Goal: Task Accomplishment & Management: Use online tool/utility

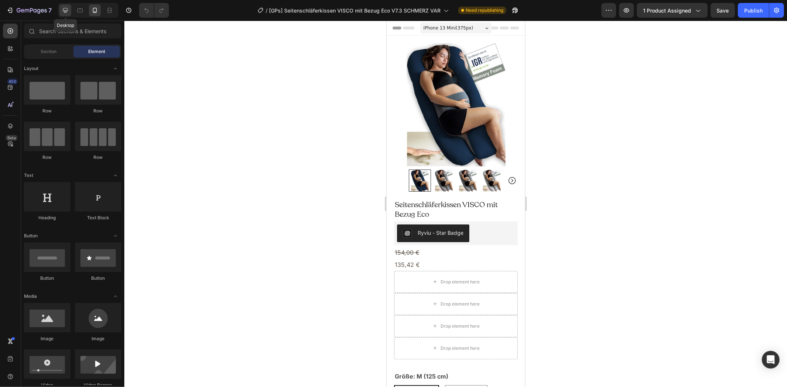
click at [68, 8] on icon at bounding box center [65, 10] width 7 height 7
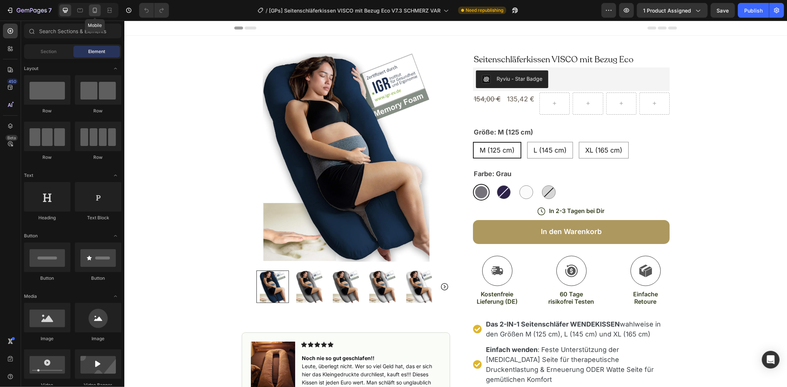
click at [96, 13] on icon at bounding box center [95, 10] width 4 height 5
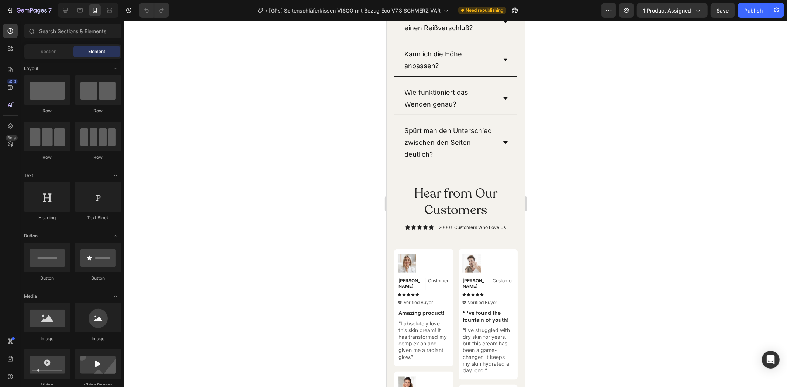
scroll to position [7993, 0]
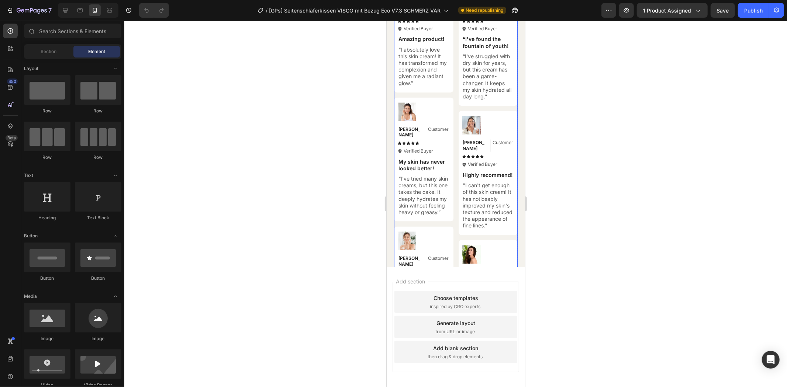
click at [454, 221] on div "Image Michael Text Block Customer Text Block Row Icon Icon Icon Icon Icon Icon …" at bounding box center [456, 173] width 124 height 396
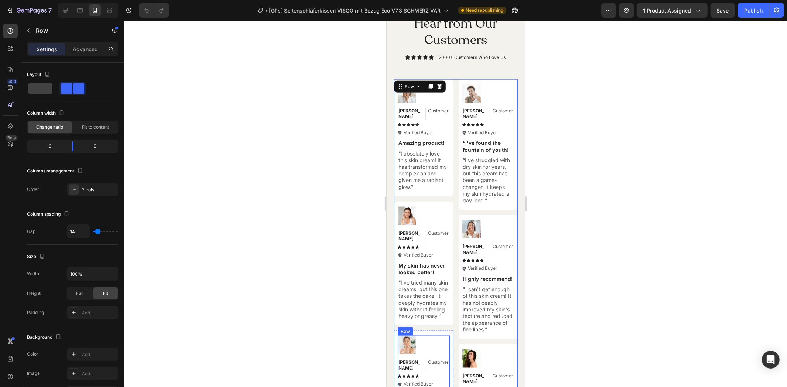
scroll to position [7887, 0]
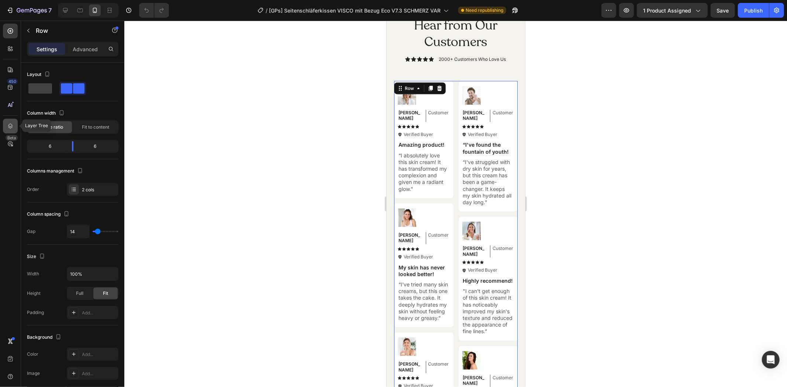
click at [12, 121] on div at bounding box center [10, 126] width 15 height 15
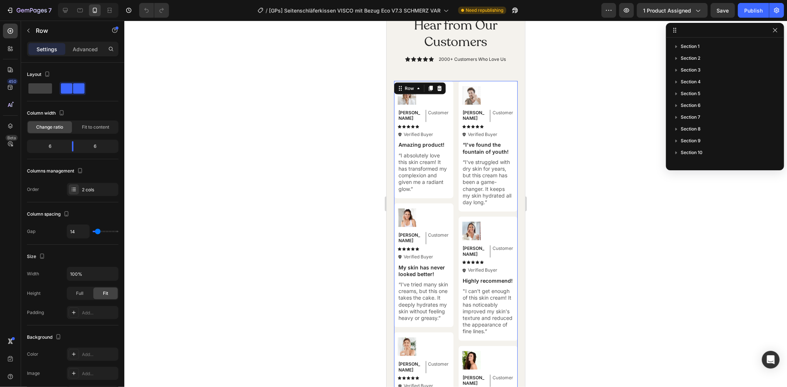
scroll to position [126, 0]
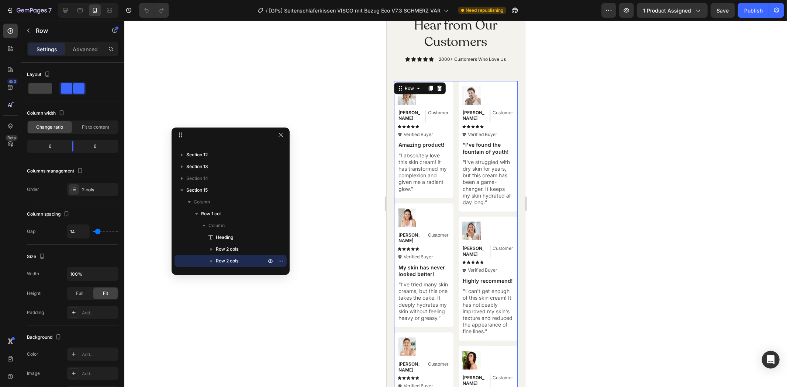
drag, startPoint x: 698, startPoint y: 34, endPoint x: 204, endPoint y: 139, distance: 505.5
click at [233, 179] on p "Section 14" at bounding box center [226, 178] width 81 height 7
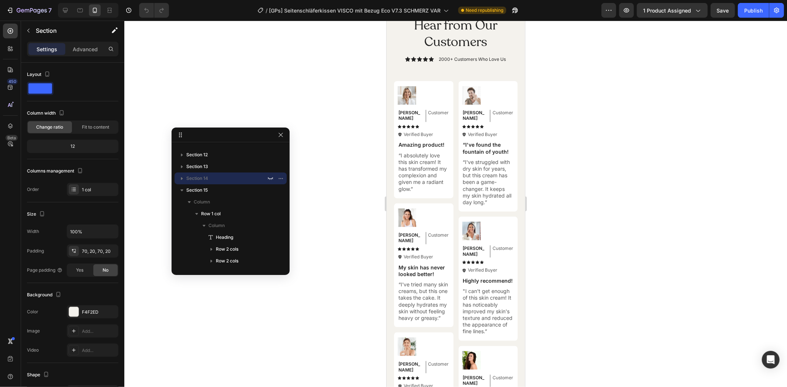
click at [72, 10] on div at bounding box center [88, 10] width 60 height 15
click at [66, 11] on icon at bounding box center [65, 10] width 5 height 5
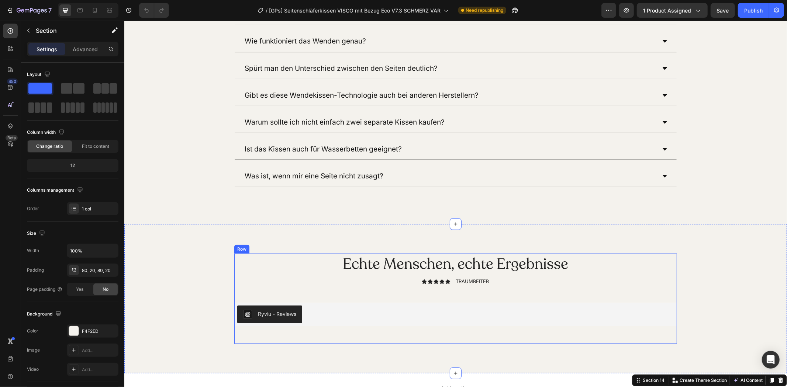
scroll to position [7472, 0]
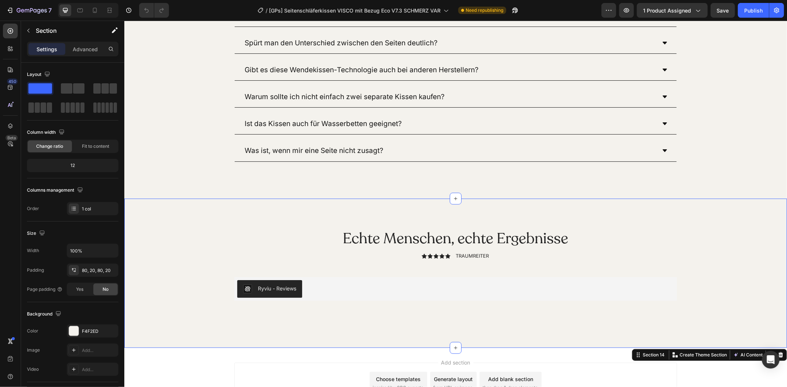
click at [150, 283] on div "Echte Menschen, echte Ergebnisse Heading Icon Icon Icon Icon Icon Icon List TRA…" at bounding box center [455, 273] width 648 height 91
click at [97, 12] on icon at bounding box center [94, 10] width 7 height 7
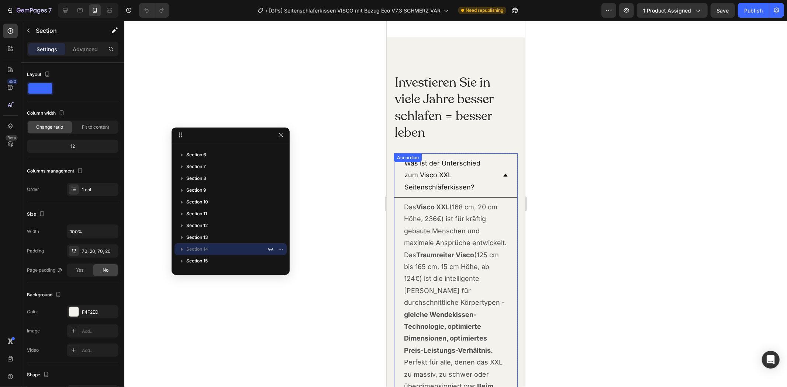
scroll to position [7037, 0]
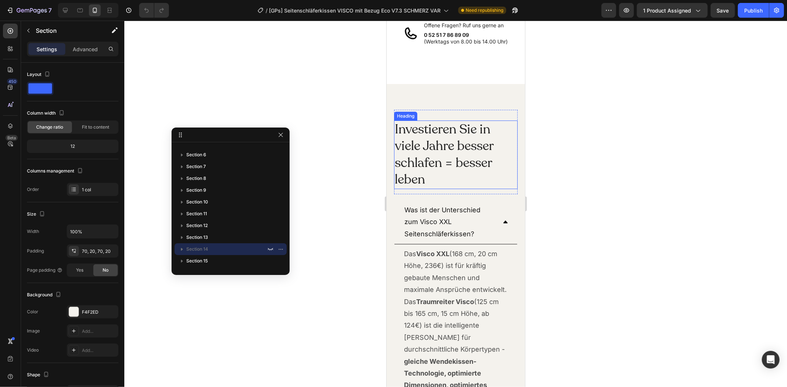
click at [477, 172] on h2 "Investieren Sie in viele Jahre besser schlafen = besser leben" at bounding box center [456, 154] width 124 height 69
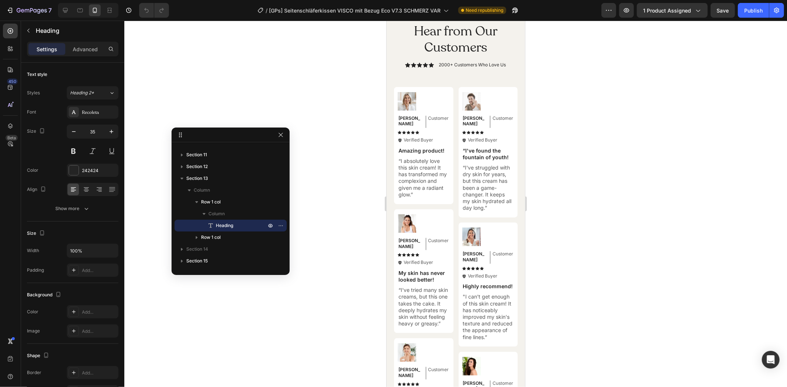
scroll to position [8198, 0]
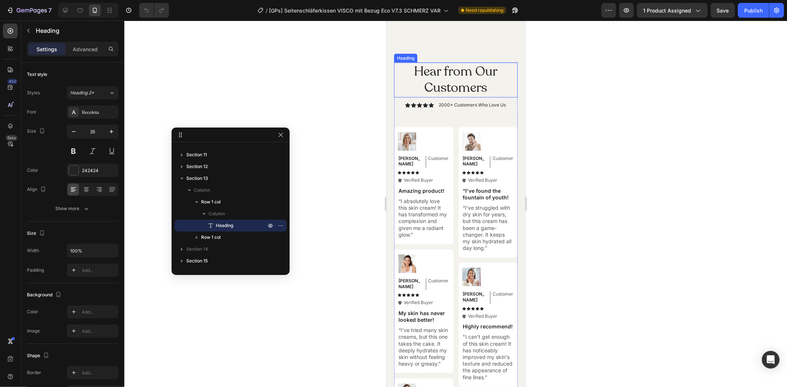
click at [430, 96] on h2 "Hear from Our Customers" at bounding box center [456, 79] width 124 height 35
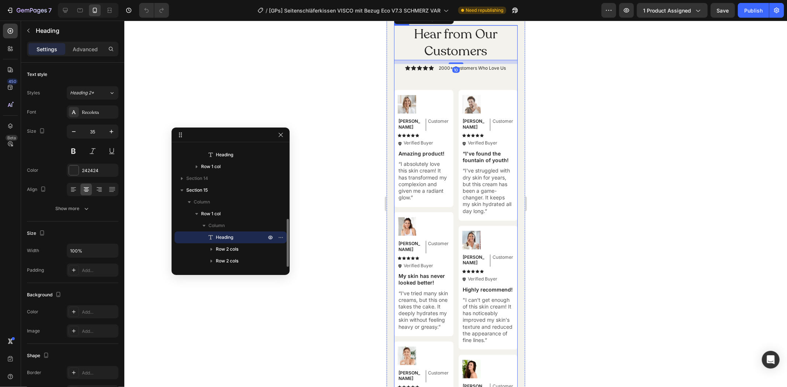
scroll to position [8130, 0]
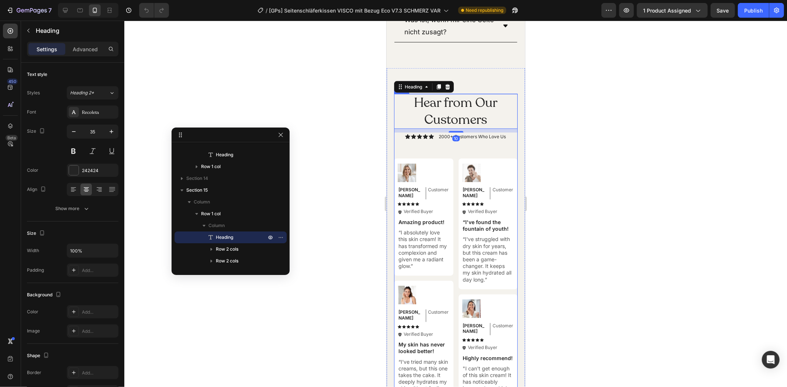
click at [405, 182] on img at bounding box center [406, 172] width 18 height 18
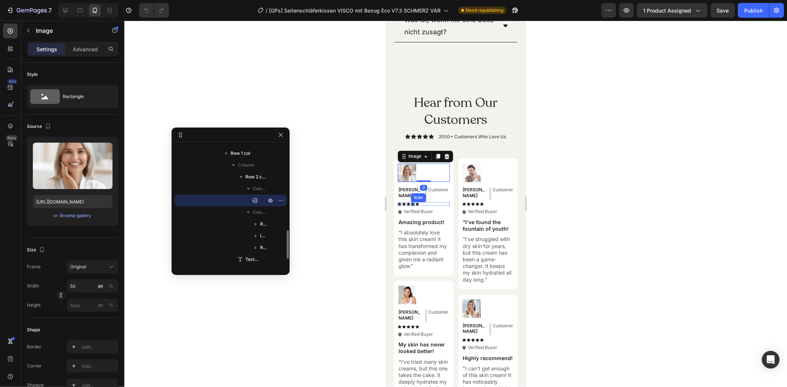
click at [411, 226] on p "Amazing product!" at bounding box center [423, 222] width 51 height 7
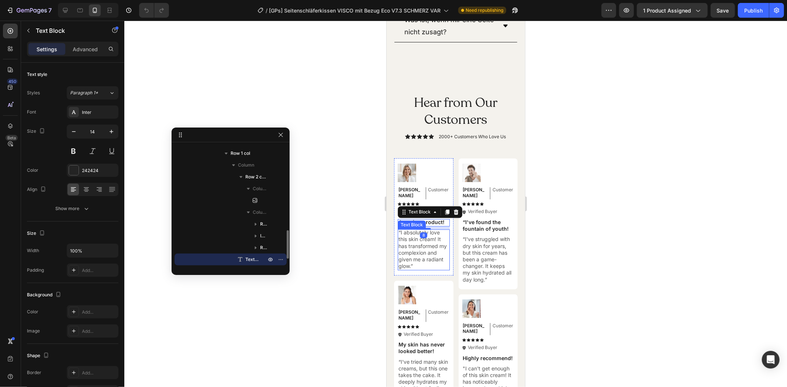
click at [423, 270] on p "“I absolutely love this skin cream! It has transformed my complexion and given …" at bounding box center [423, 249] width 51 height 40
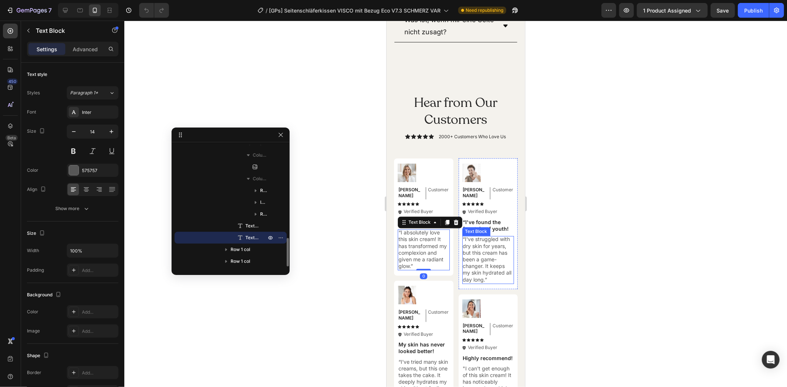
click at [468, 283] on p "“I've struggled with dry skin for years, but this cream has been a game-changer…" at bounding box center [488, 259] width 51 height 47
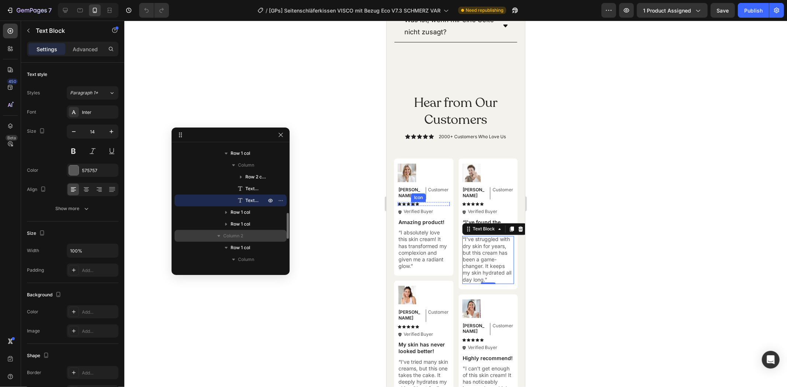
click at [252, 234] on p "Column 2" at bounding box center [245, 235] width 44 height 7
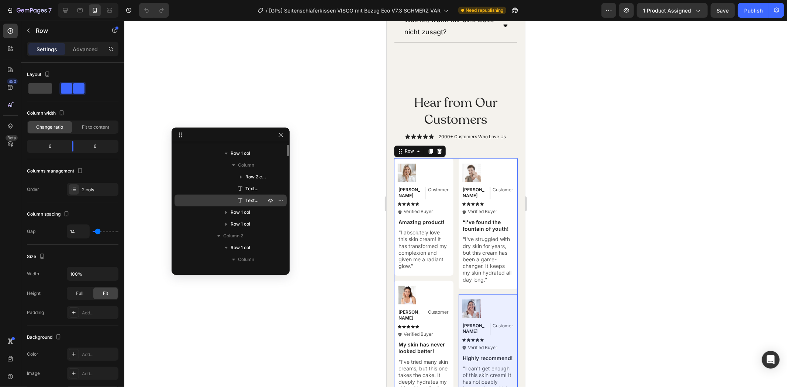
scroll to position [248, 0]
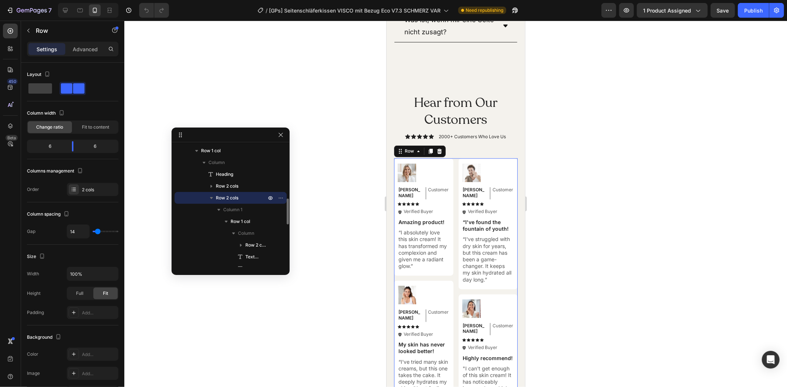
click at [243, 201] on p "Row 2 cols" at bounding box center [242, 197] width 52 height 7
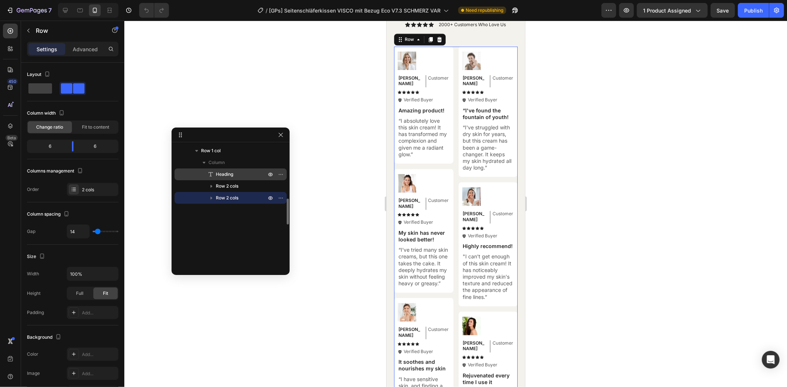
click at [238, 174] on p "Heading" at bounding box center [233, 174] width 52 height 7
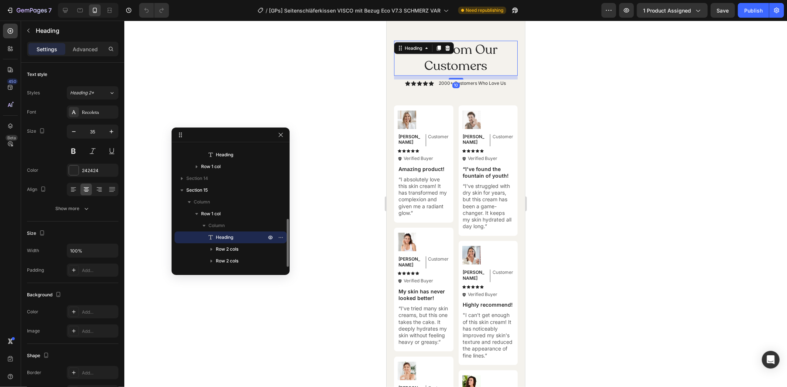
scroll to position [8214, 0]
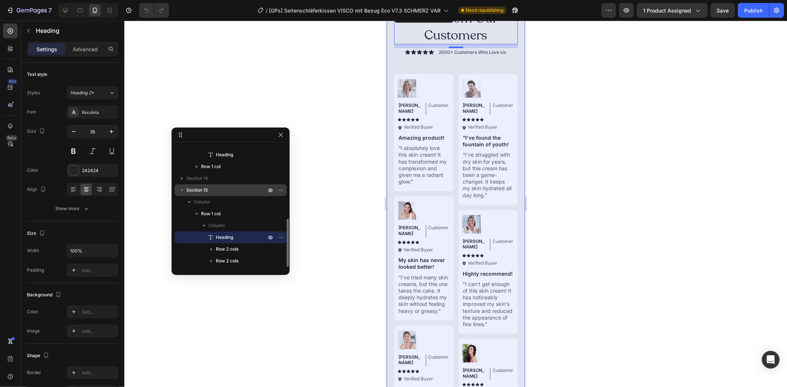
click at [226, 191] on p "Section 15" at bounding box center [226, 190] width 81 height 7
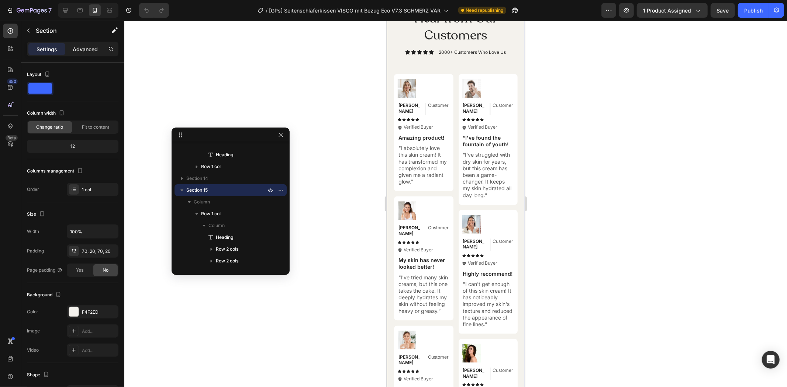
click at [93, 49] on p "Advanced" at bounding box center [85, 49] width 25 height 8
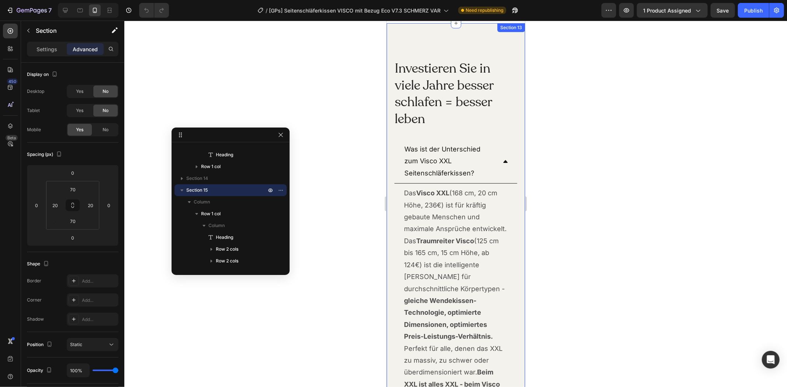
scroll to position [7190, 0]
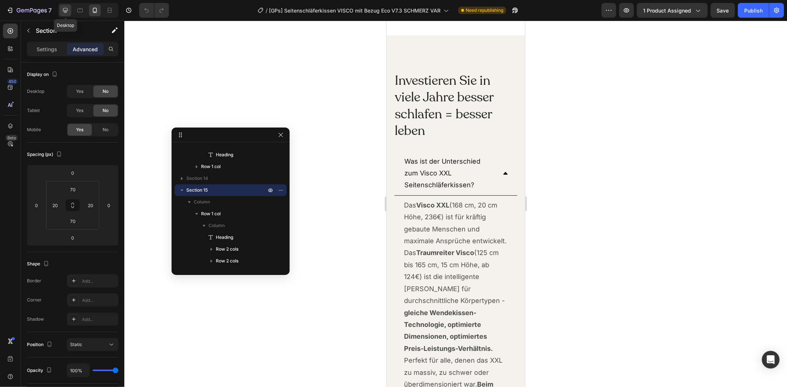
click at [64, 16] on div at bounding box center [65, 10] width 12 height 12
type input "80"
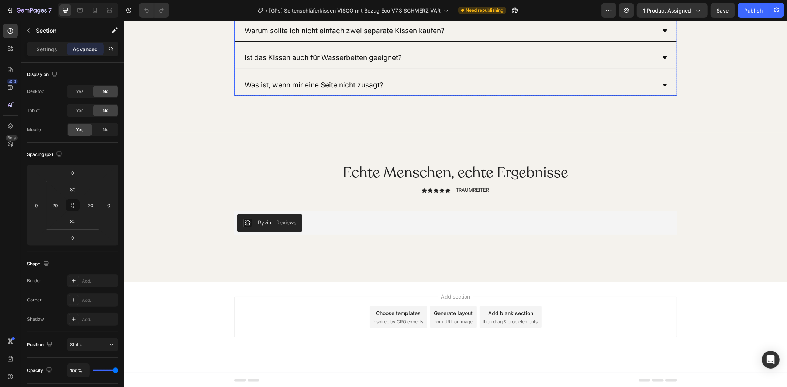
scroll to position [7517, 0]
click at [242, 144] on div "Echte Menschen, echte Ergebnisse Heading Icon Icon Icon Icon Icon Icon List TRA…" at bounding box center [455, 206] width 663 height 150
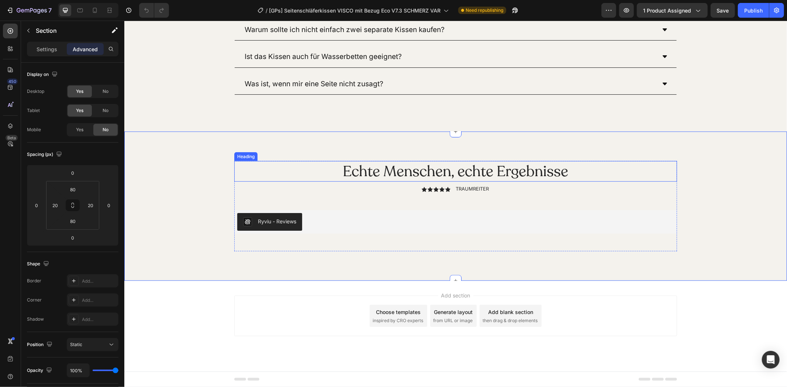
click at [281, 185] on div "Echte Menschen, echte Ergebnisse Heading Icon Icon Icon Icon Icon Icon List TRA…" at bounding box center [455, 206] width 443 height 91
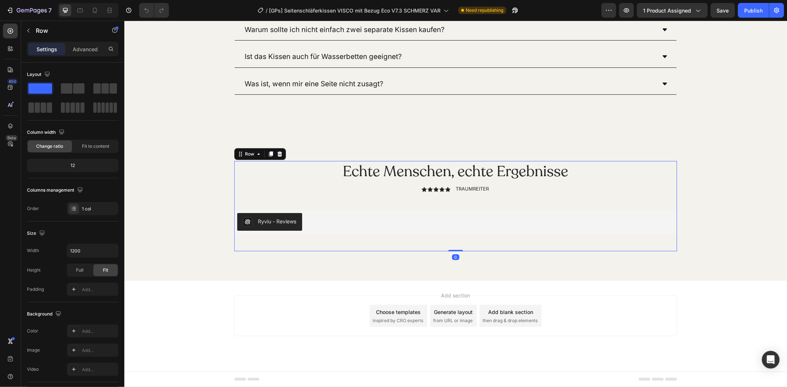
click at [172, 170] on div "Echte Menschen, echte Ergebnisse Heading Icon Icon Icon Icon Icon Icon List TRA…" at bounding box center [455, 206] width 648 height 91
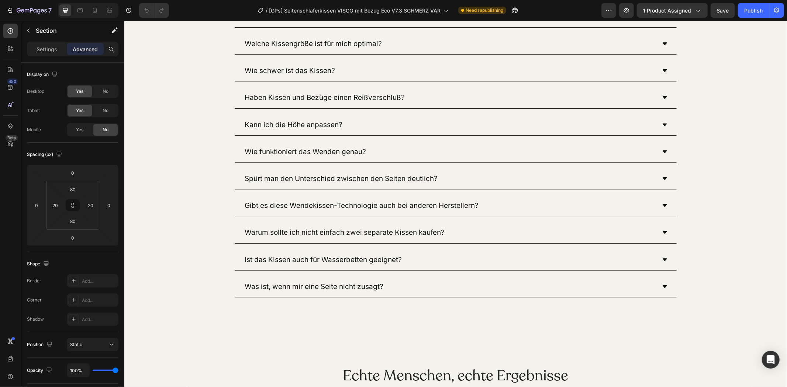
scroll to position [7105, 0]
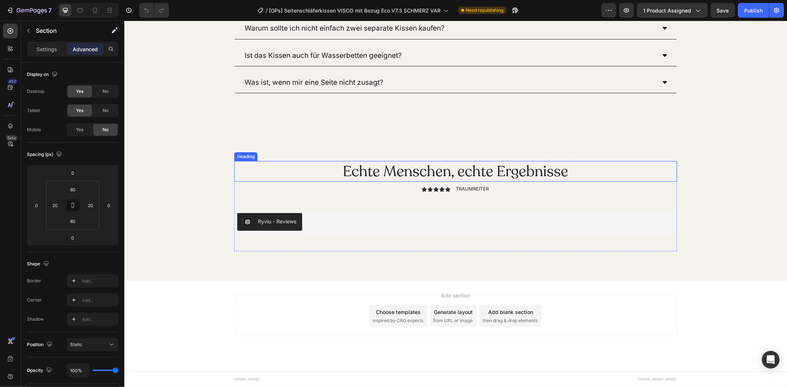
click at [399, 179] on h2 "Echte Menschen, echte Ergebnisse" at bounding box center [455, 171] width 443 height 21
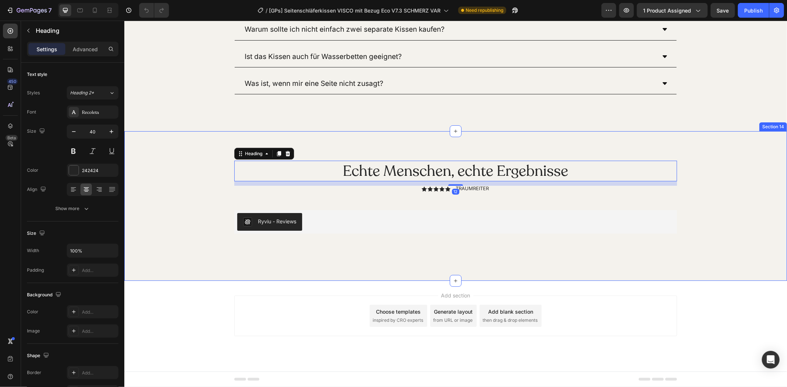
click at [183, 171] on div "Echte Menschen, echte Ergebnisse Heading 12 Icon Icon Icon Icon Icon Icon List …" at bounding box center [455, 205] width 648 height 91
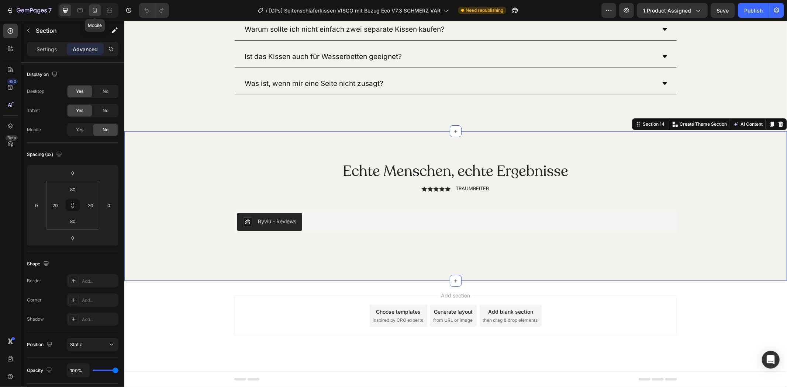
click at [93, 9] on icon at bounding box center [95, 10] width 4 height 5
type input "70"
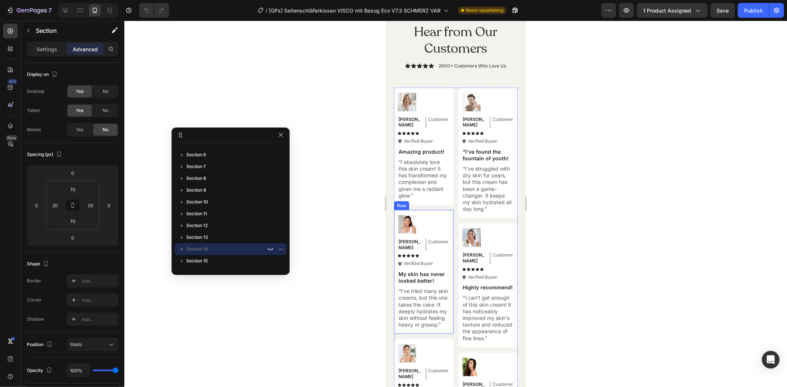
scroll to position [7559, 0]
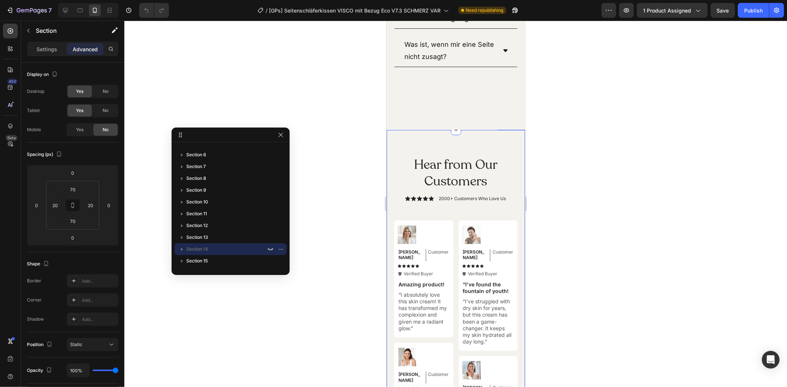
click at [404, 150] on div "Hear from Our Customers Heading Icon Icon Icon Icon Icon Icon List 2000+ Custom…" at bounding box center [455, 384] width 138 height 508
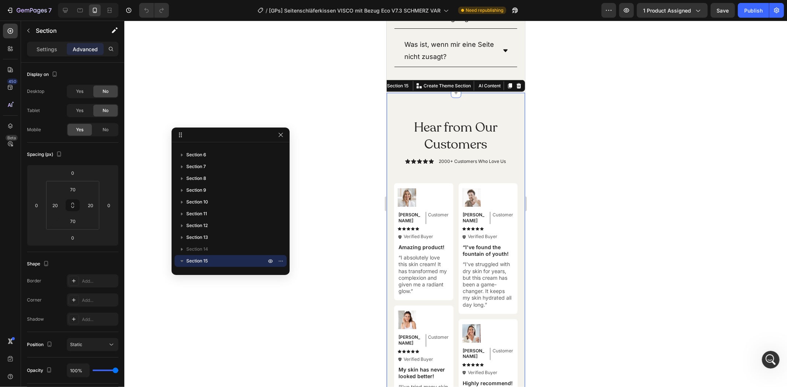
scroll to position [0, 0]
click at [60, 13] on div at bounding box center [65, 10] width 12 height 12
type input "80"
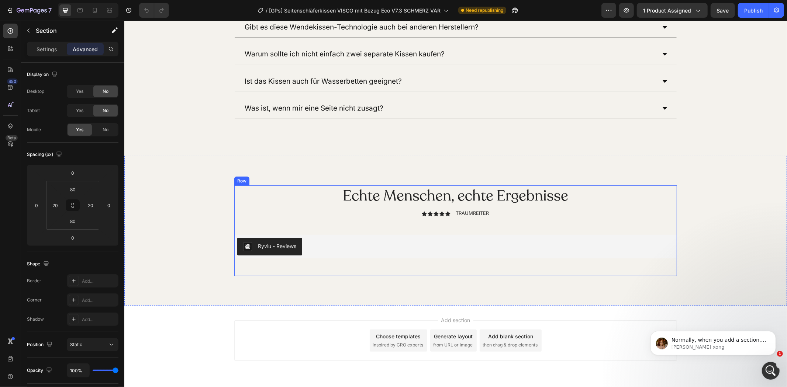
click at [345, 231] on div "Echte Menschen, echte Ergebnisse Heading Icon Icon Icon Icon Icon Icon List TRA…" at bounding box center [455, 230] width 443 height 91
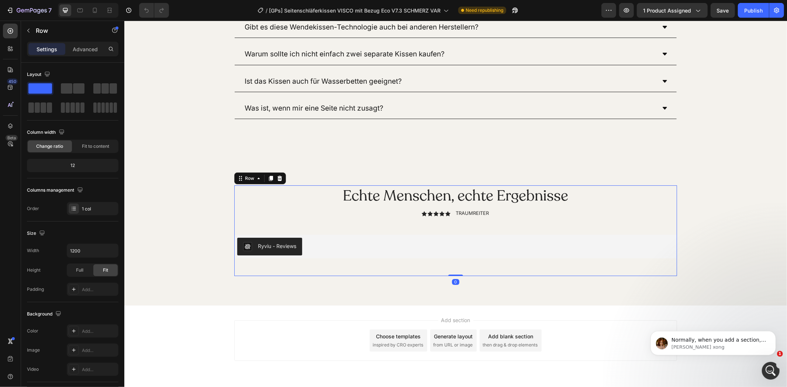
click at [178, 207] on div "Echte Menschen, echte Ergebnisse Heading Icon Icon Icon Icon Icon Icon List TRA…" at bounding box center [455, 230] width 648 height 91
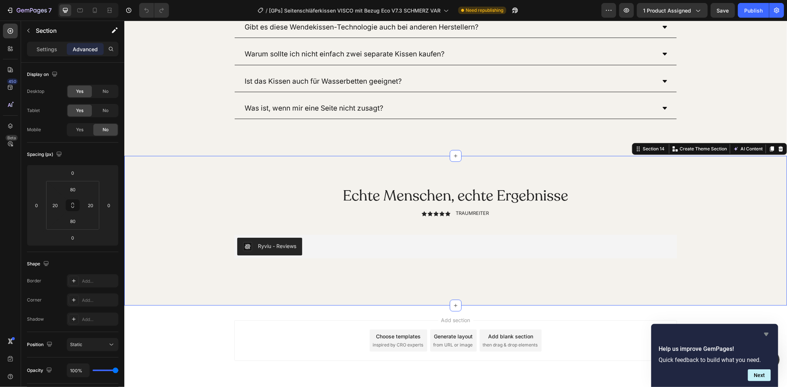
click at [764, 336] on icon "Hide survey" at bounding box center [766, 334] width 9 height 9
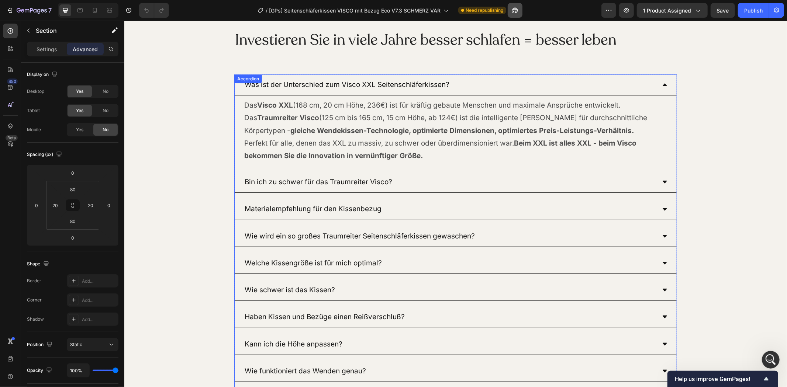
scroll to position [6670, 0]
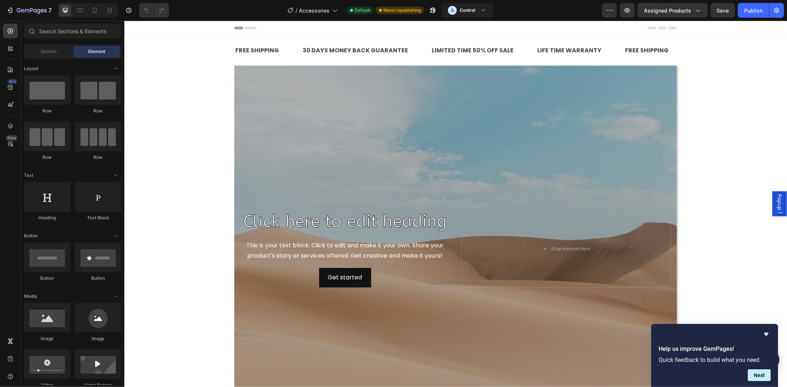
click at [283, 109] on div "Overlay" at bounding box center [455, 248] width 443 height 367
